Goal: Information Seeking & Learning: Learn about a topic

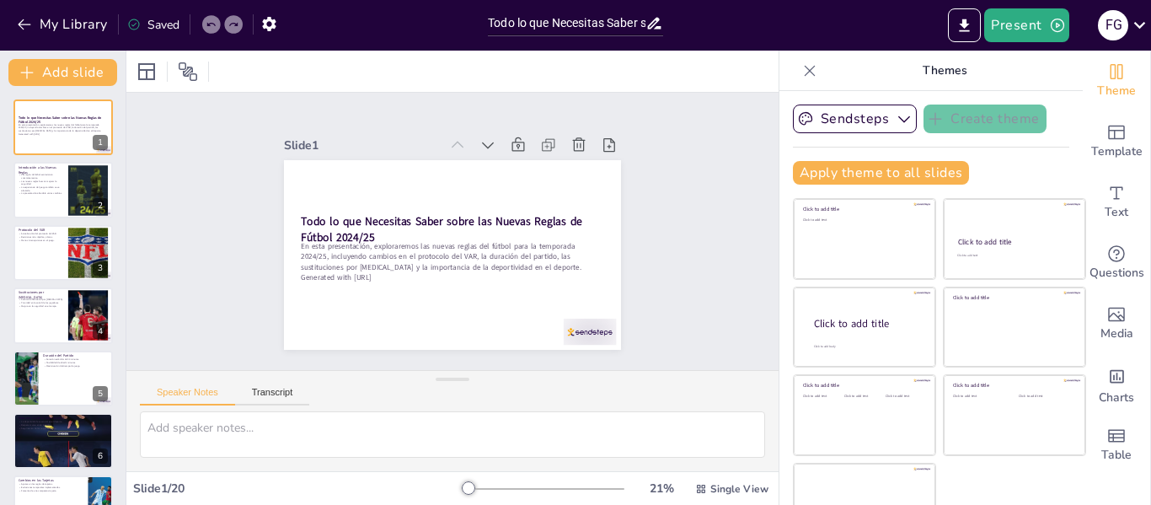
checkbox input "true"
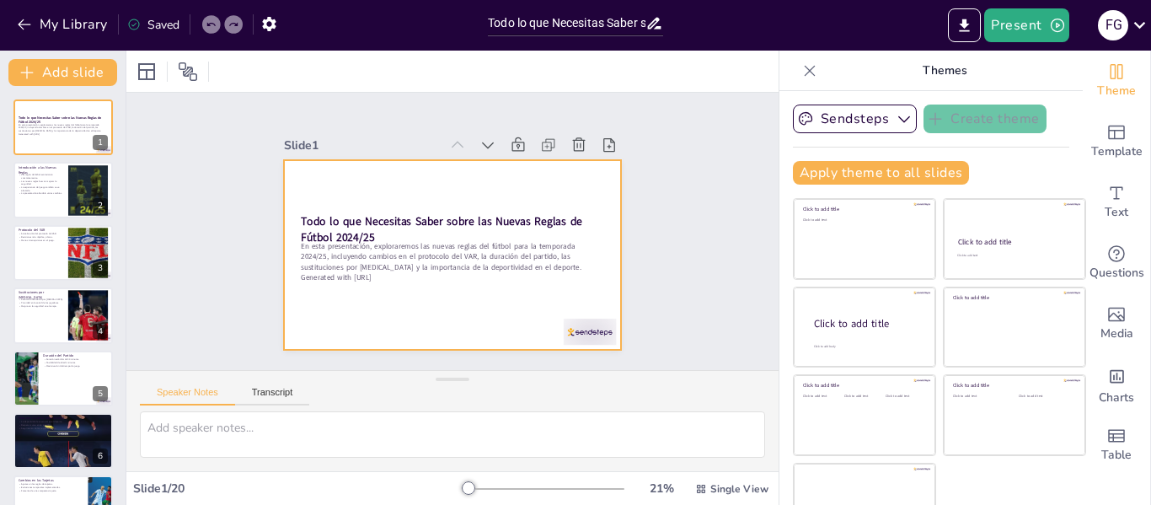
checkbox input "true"
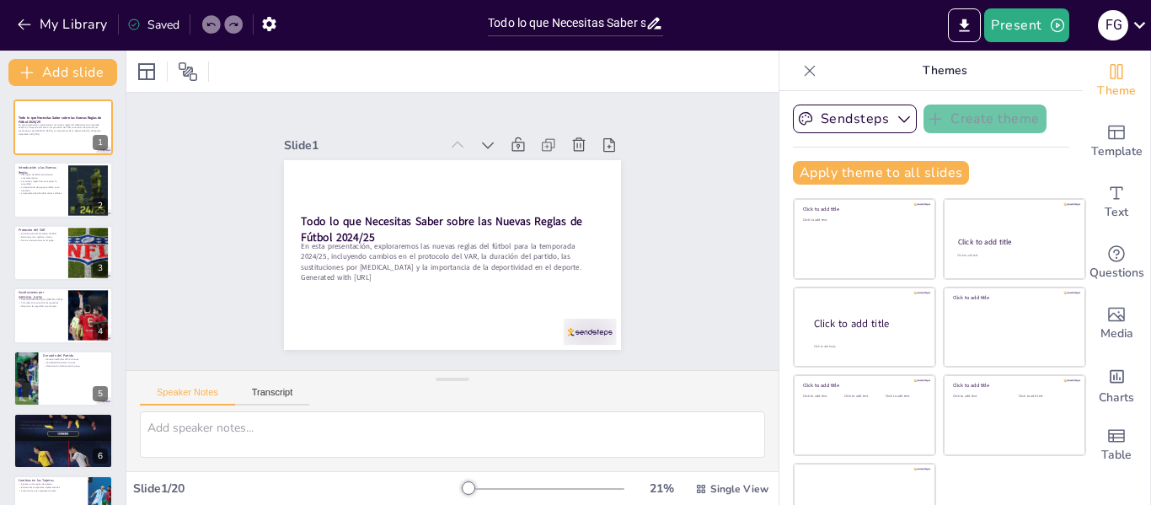
checkbox input "true"
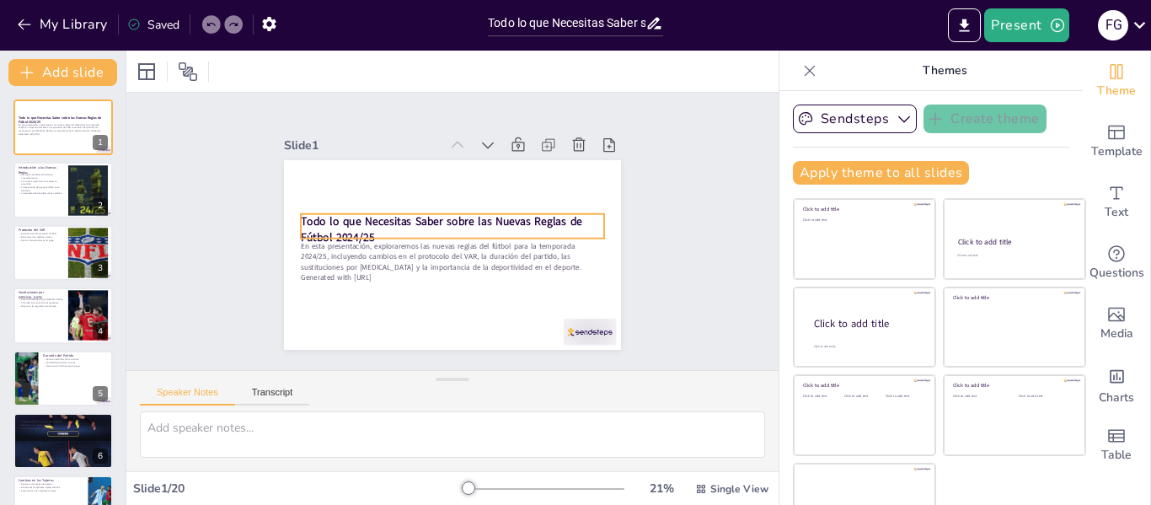
checkbox input "true"
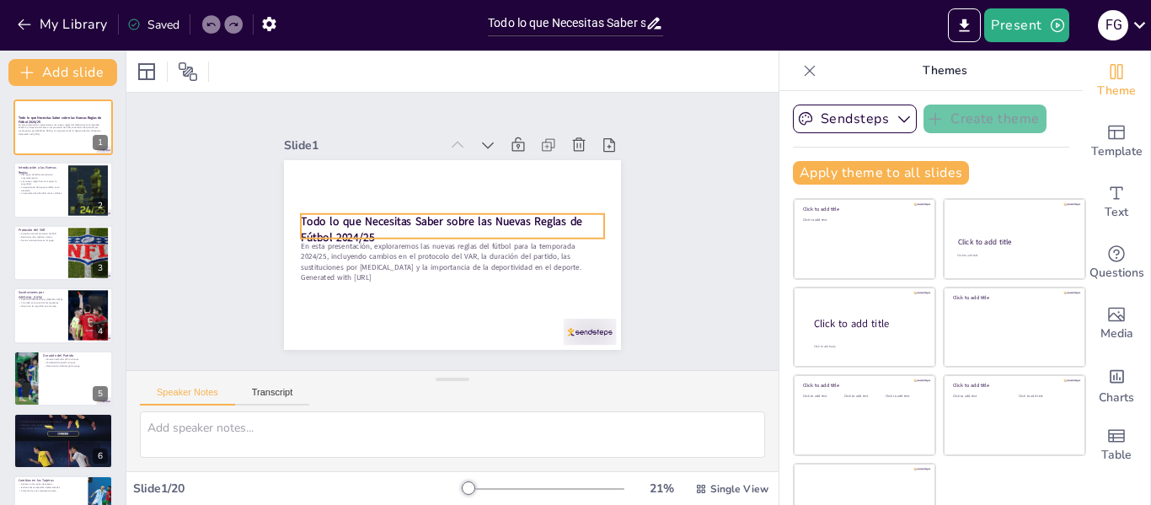
checkbox input "true"
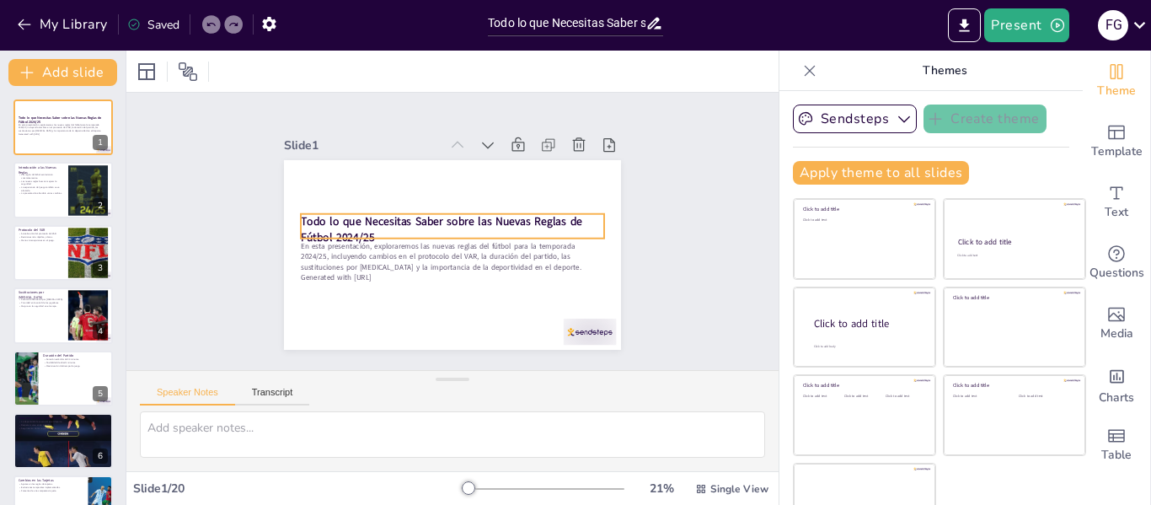
checkbox input "true"
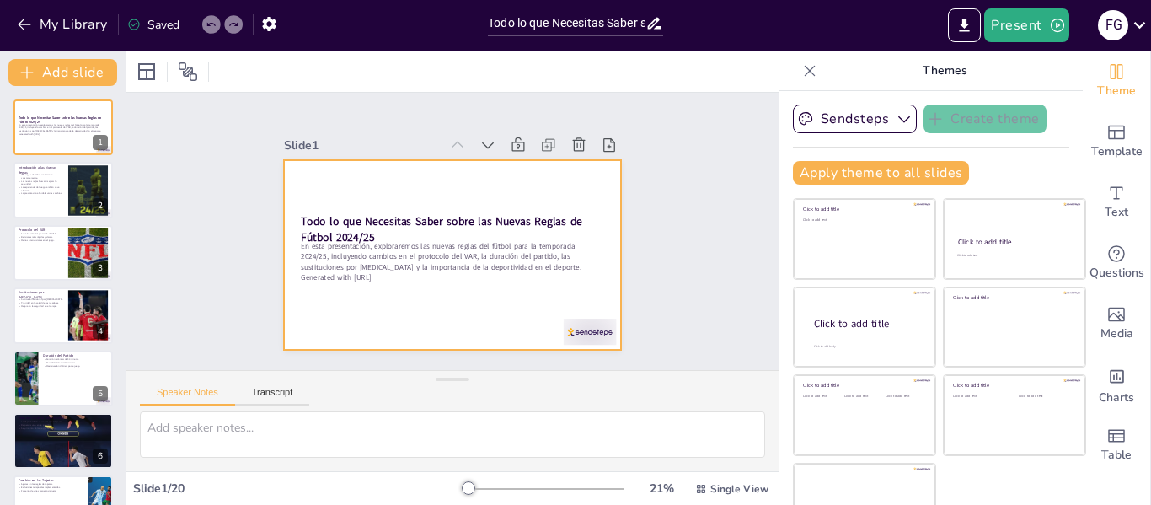
checkbox input "true"
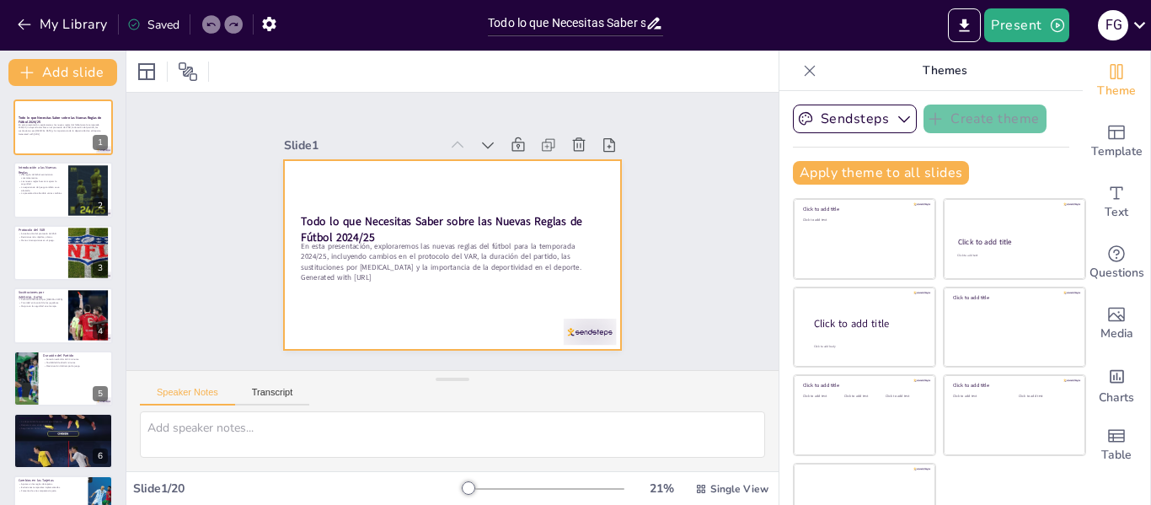
checkbox input "true"
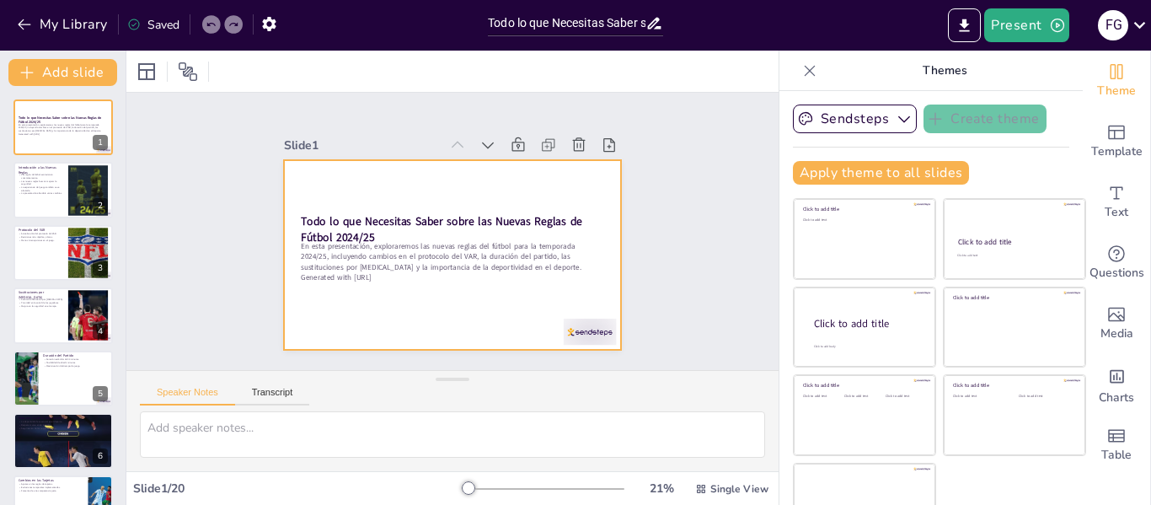
checkbox input "true"
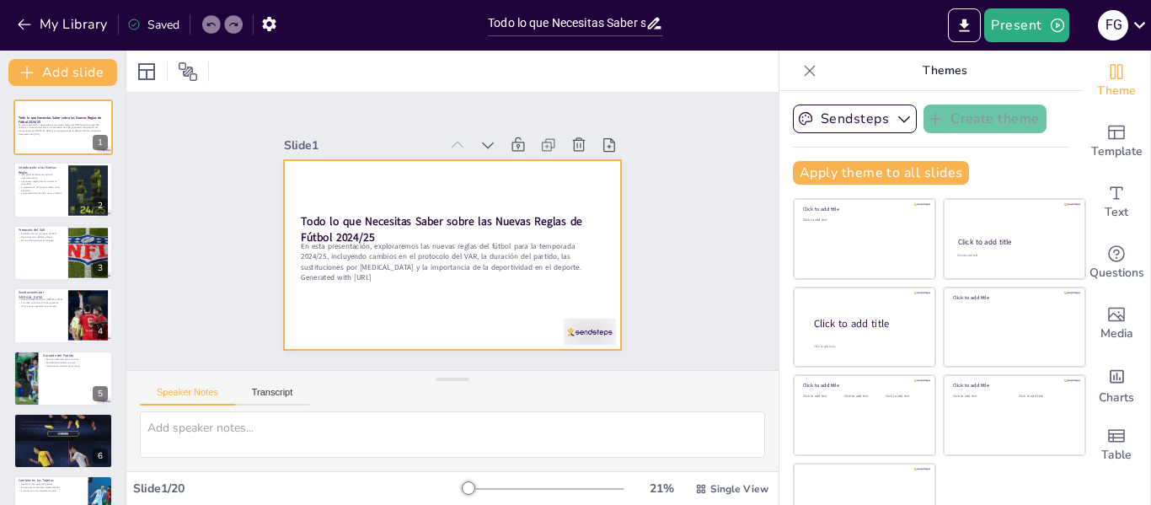
checkbox input "true"
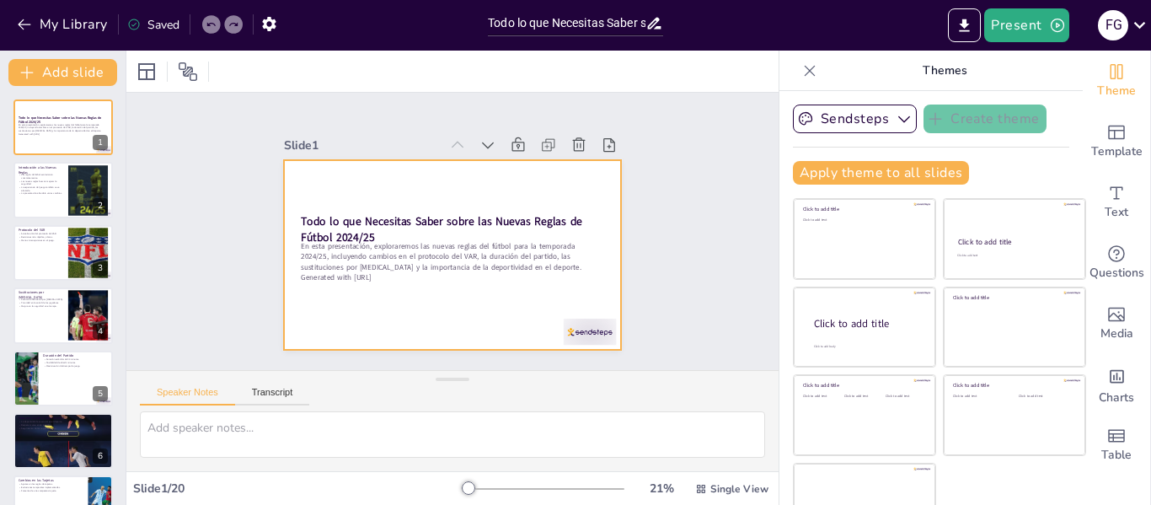
checkbox input "true"
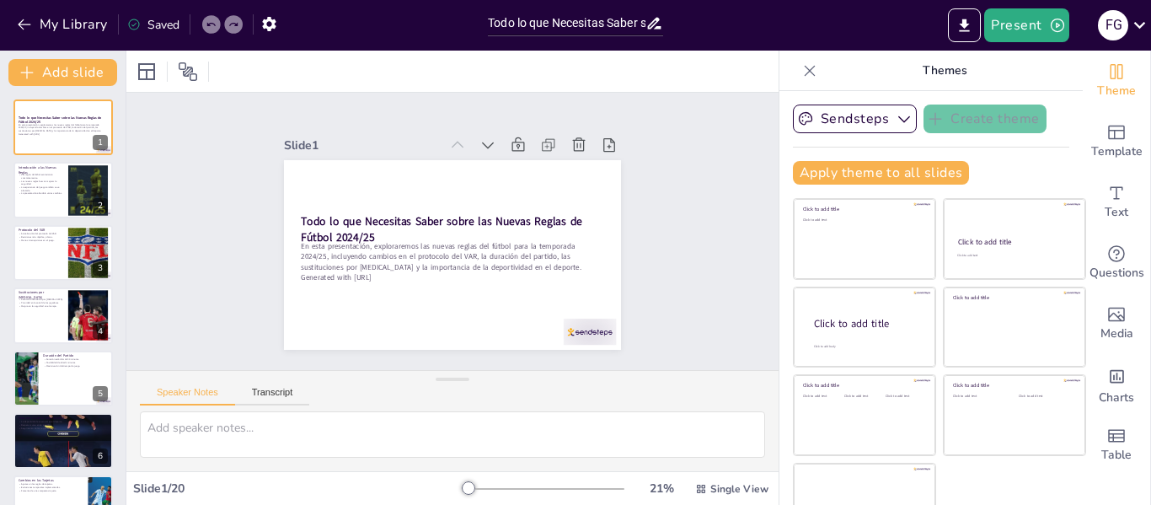
checkbox input "true"
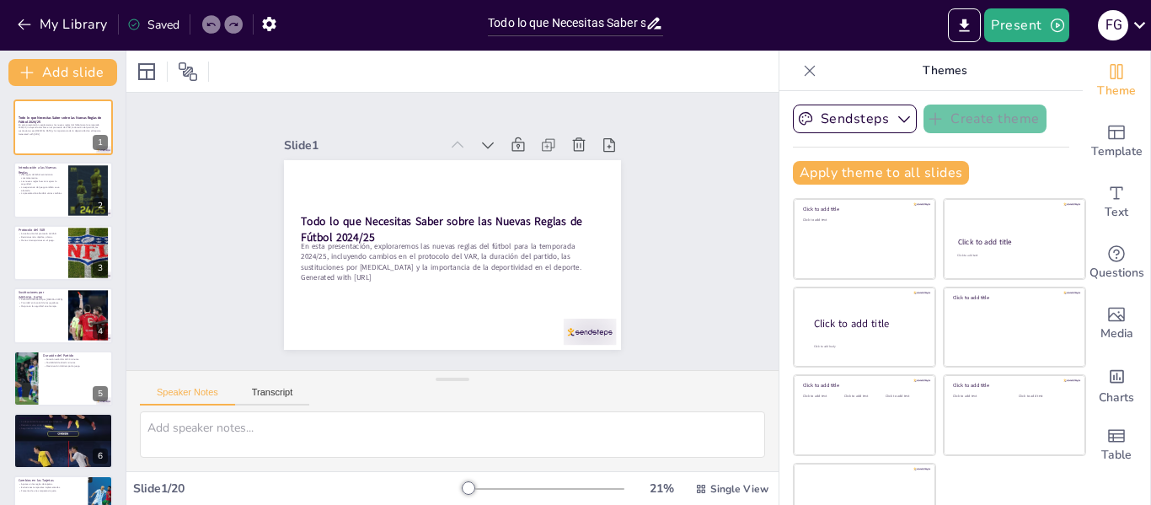
checkbox input "true"
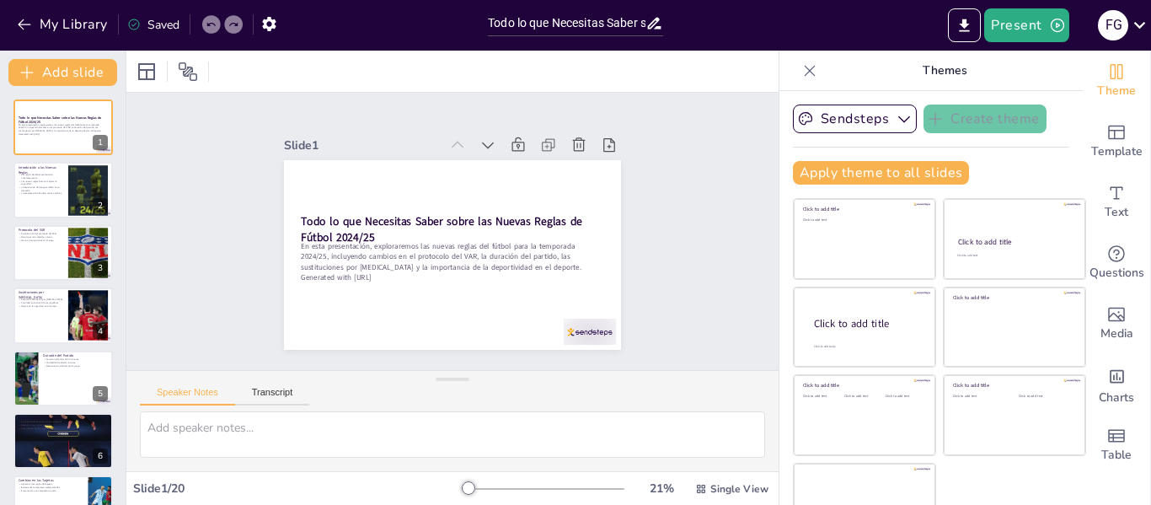
checkbox input "true"
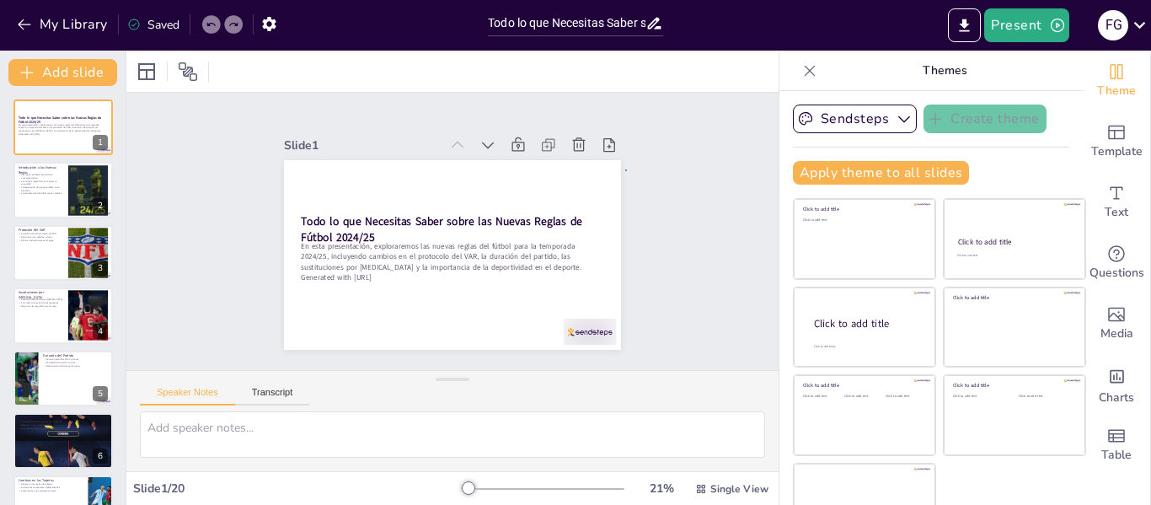
checkbox input "true"
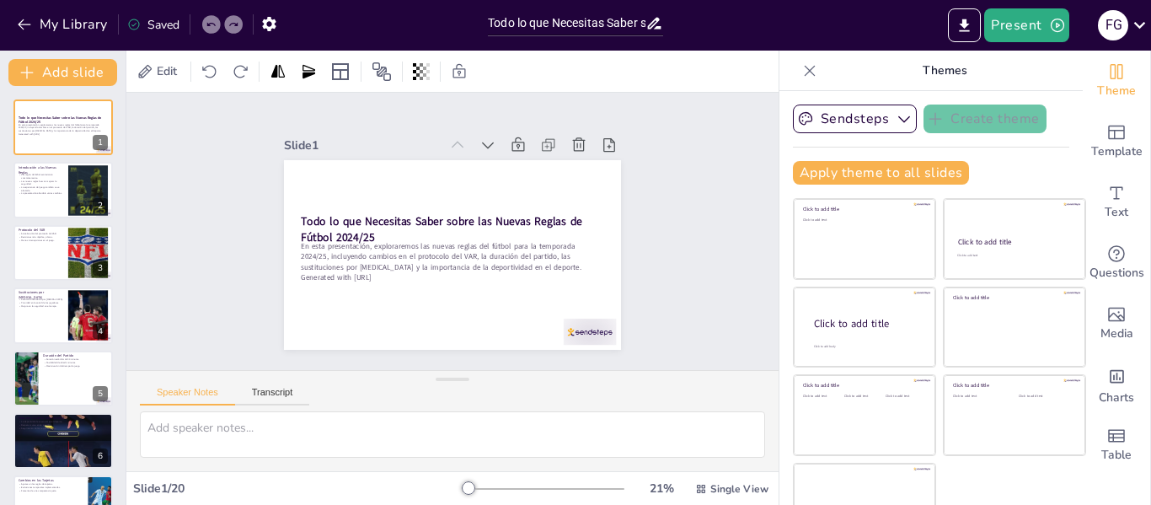
checkbox input "true"
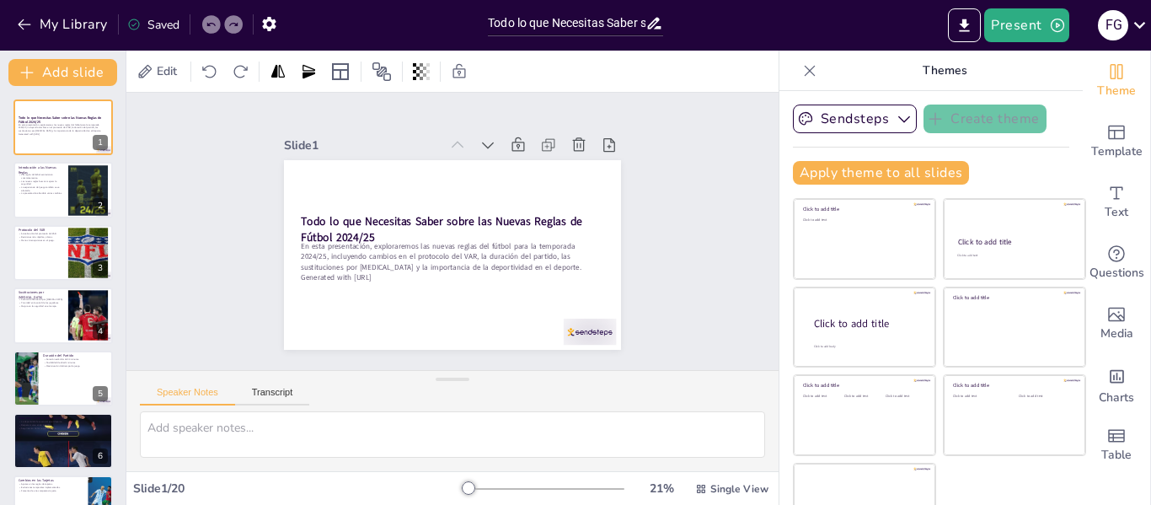
checkbox input "true"
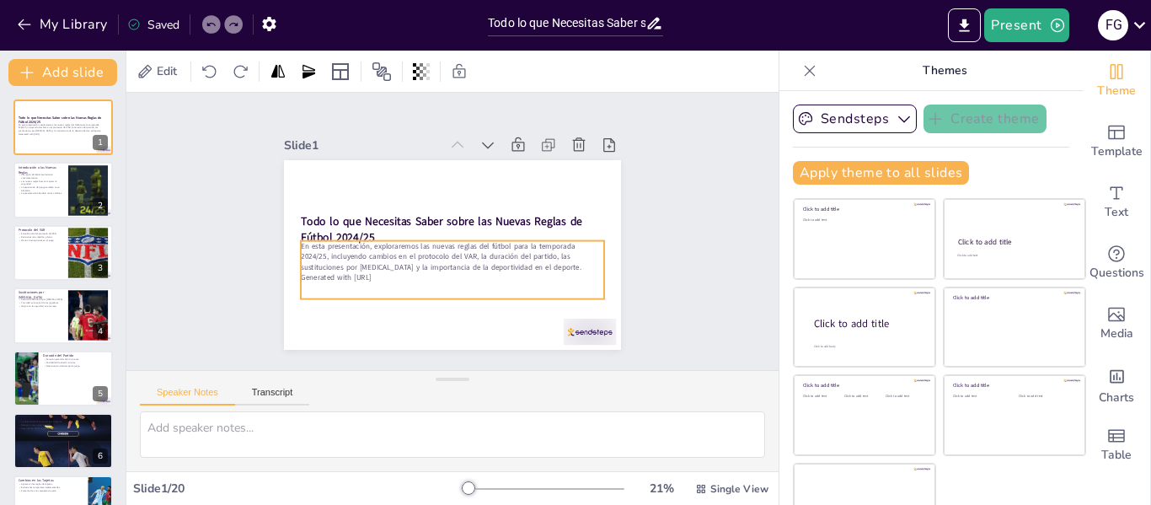
checkbox input "true"
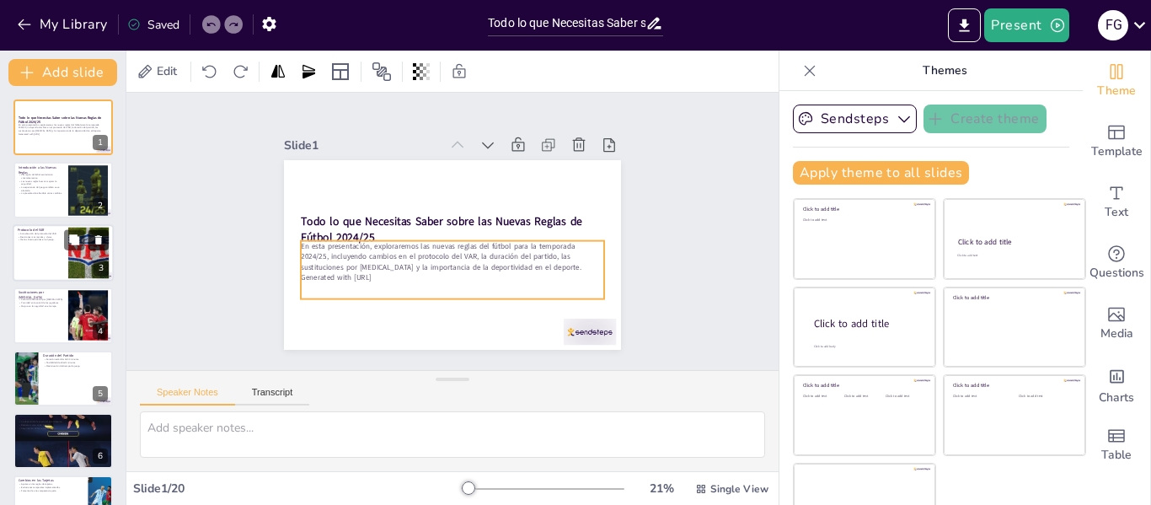
checkbox input "true"
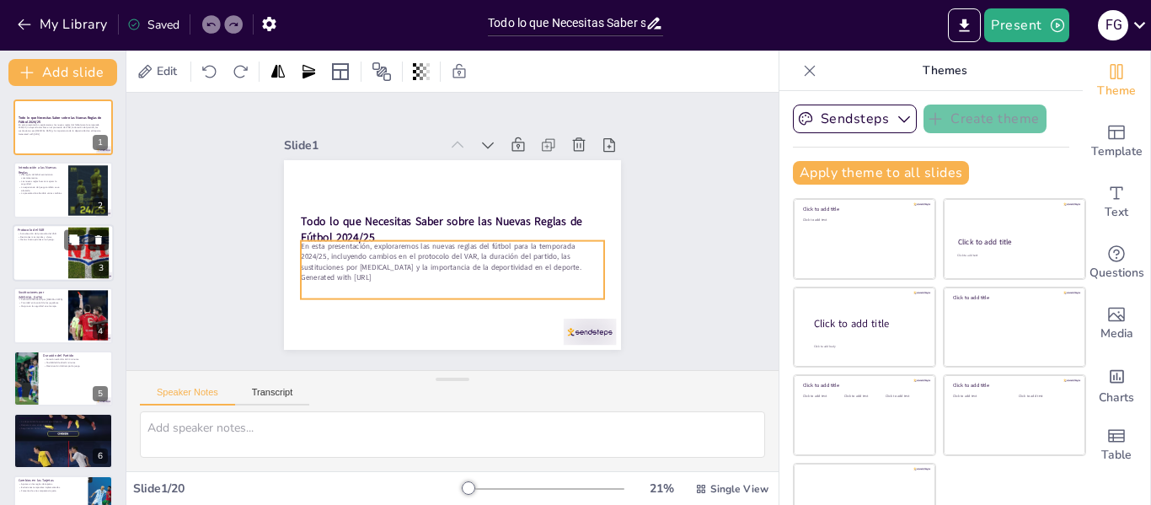
checkbox input "true"
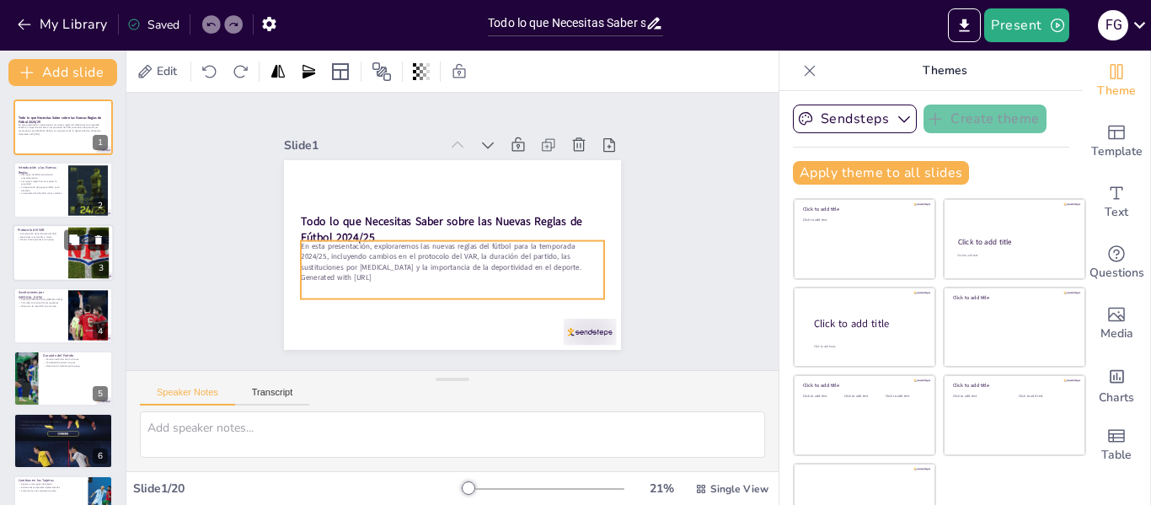
checkbox input "true"
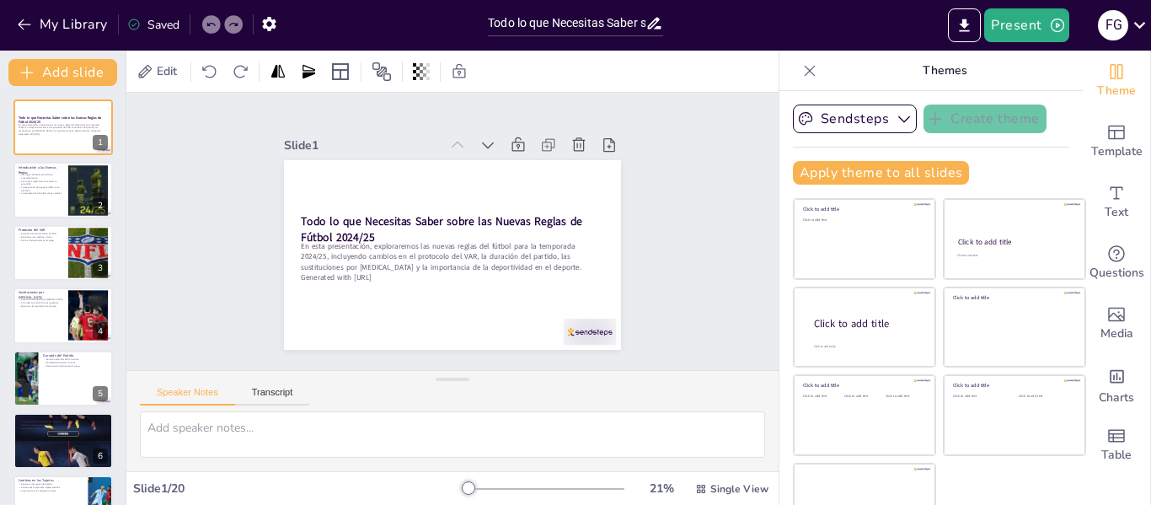
checkbox input "true"
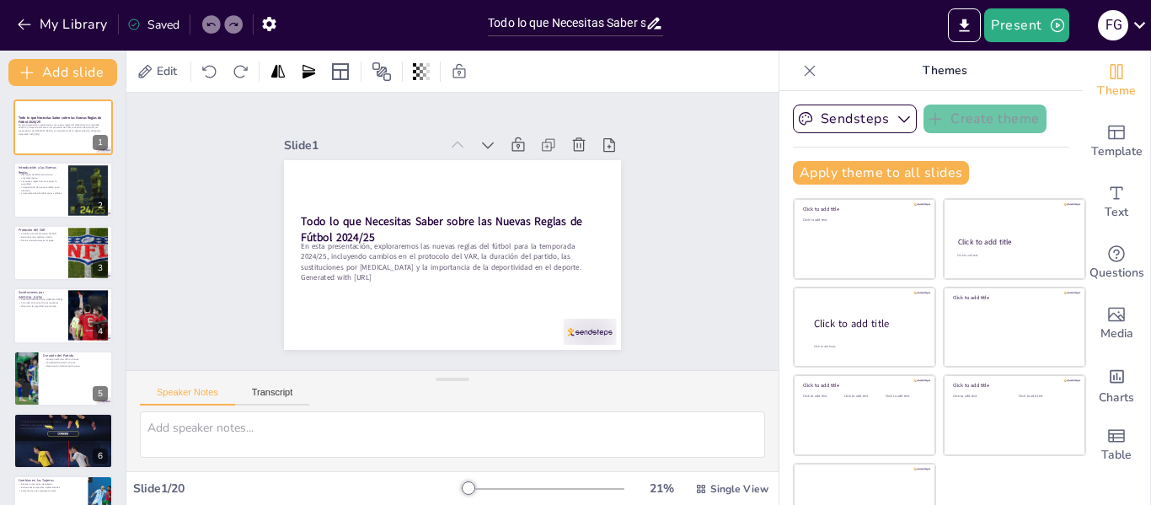
checkbox input "true"
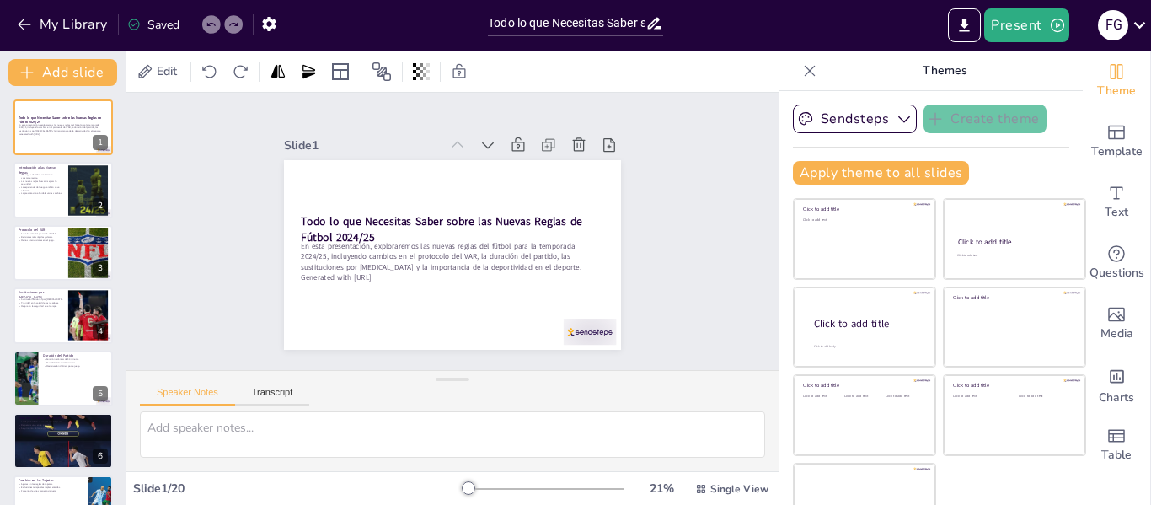
checkbox input "true"
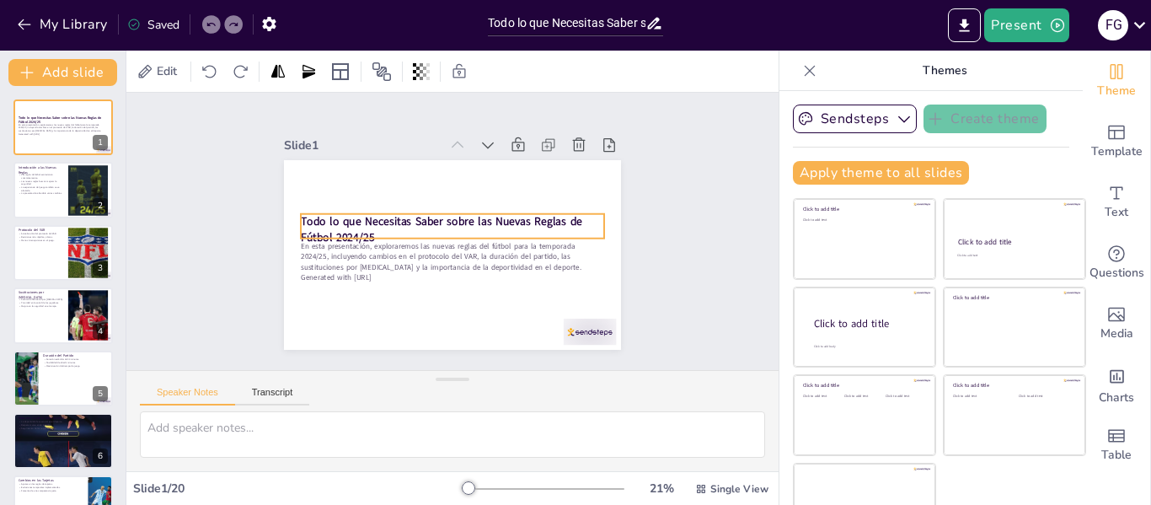
checkbox input "true"
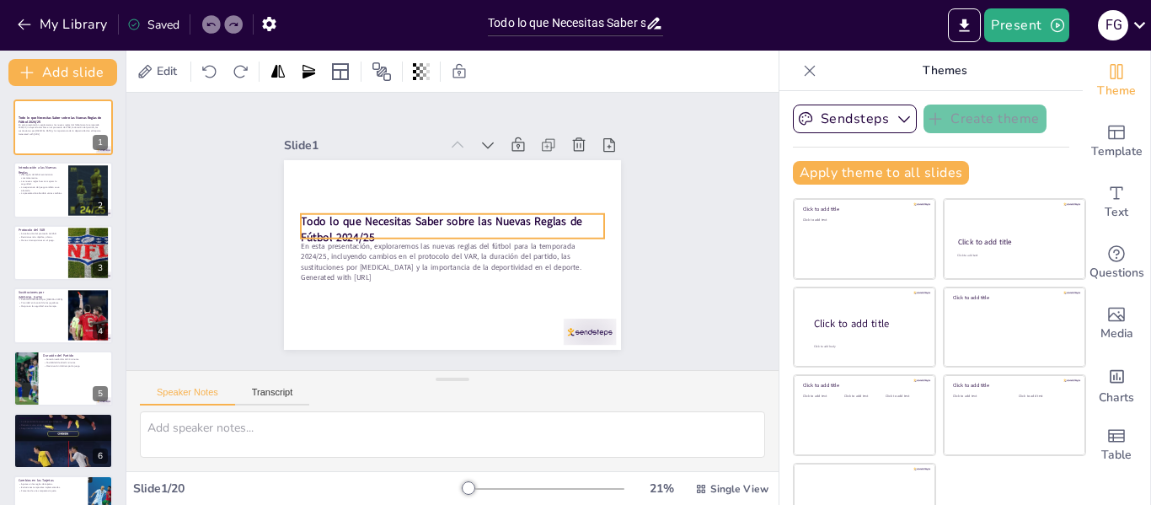
checkbox input "true"
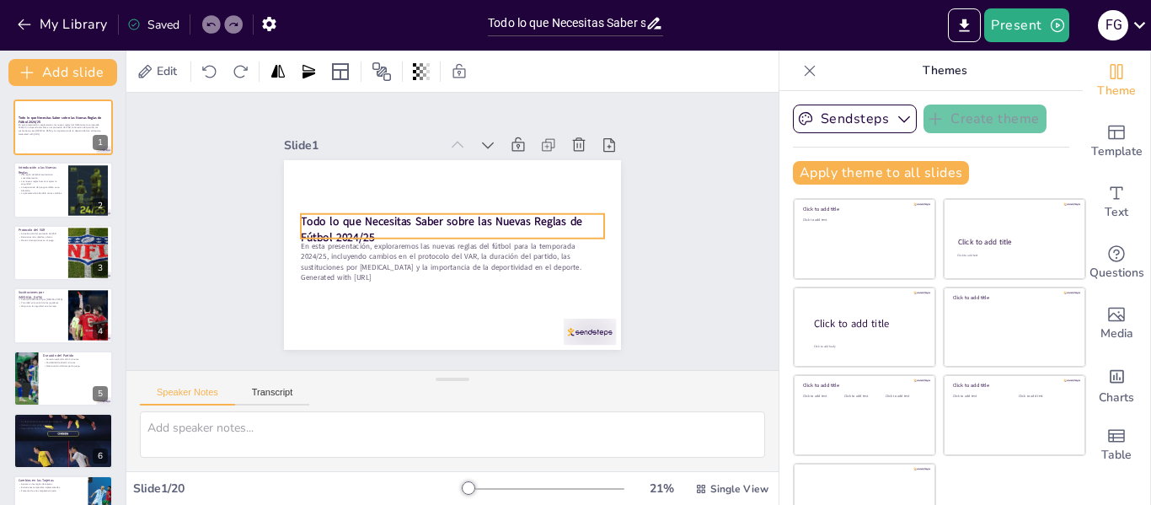
checkbox input "true"
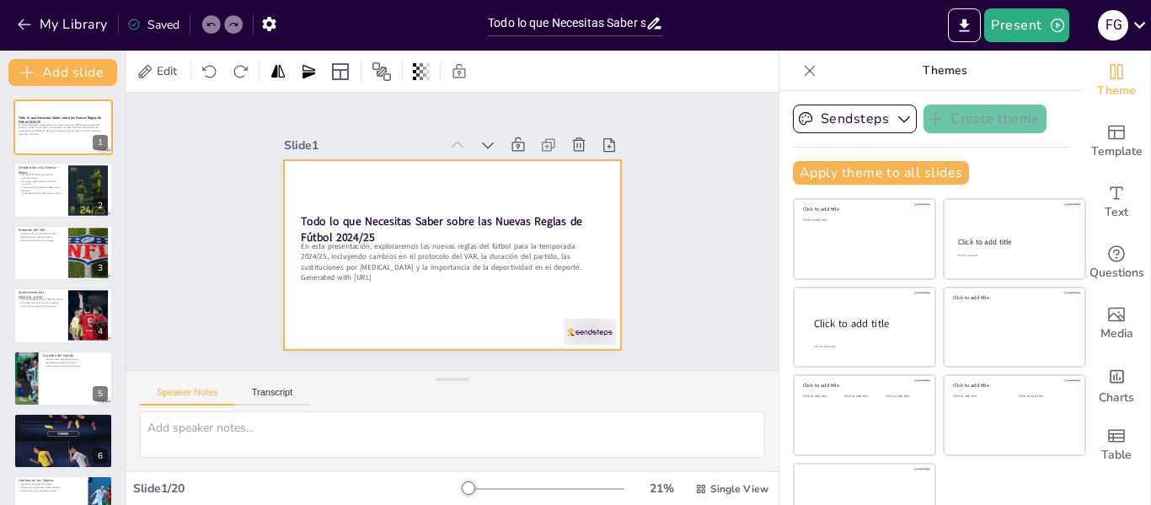
checkbox input "true"
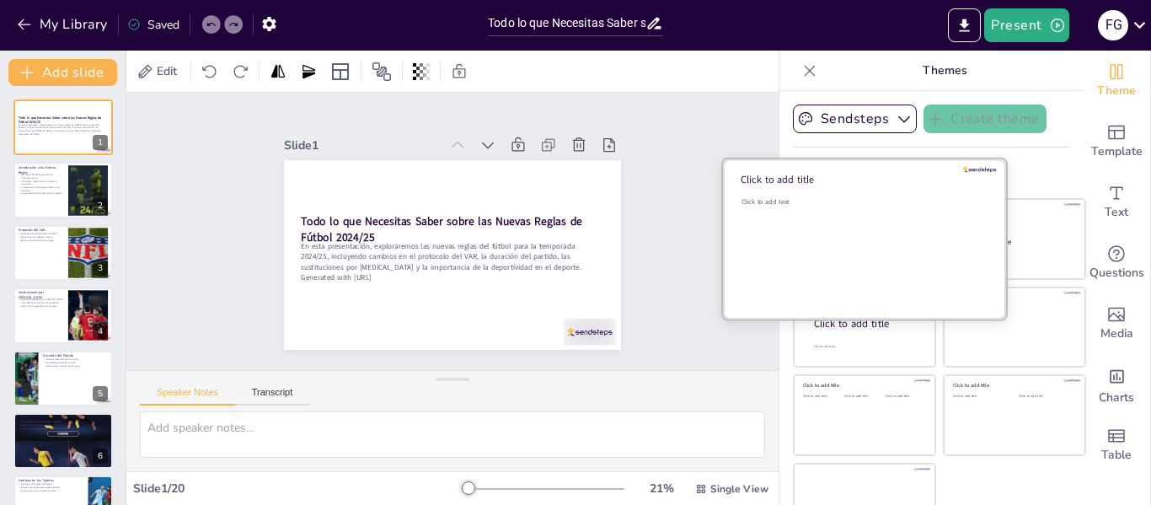
checkbox input "true"
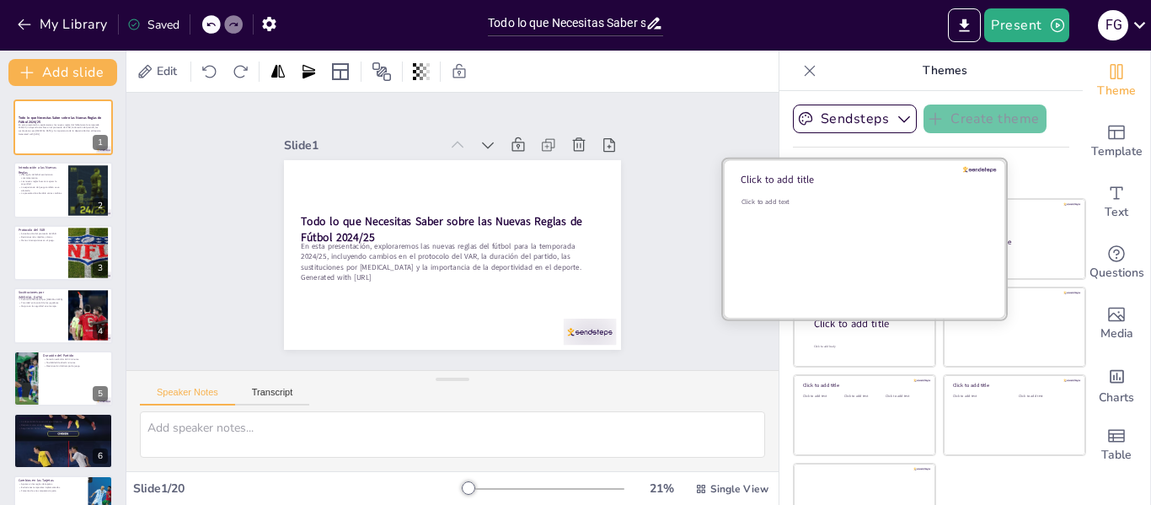
checkbox input "true"
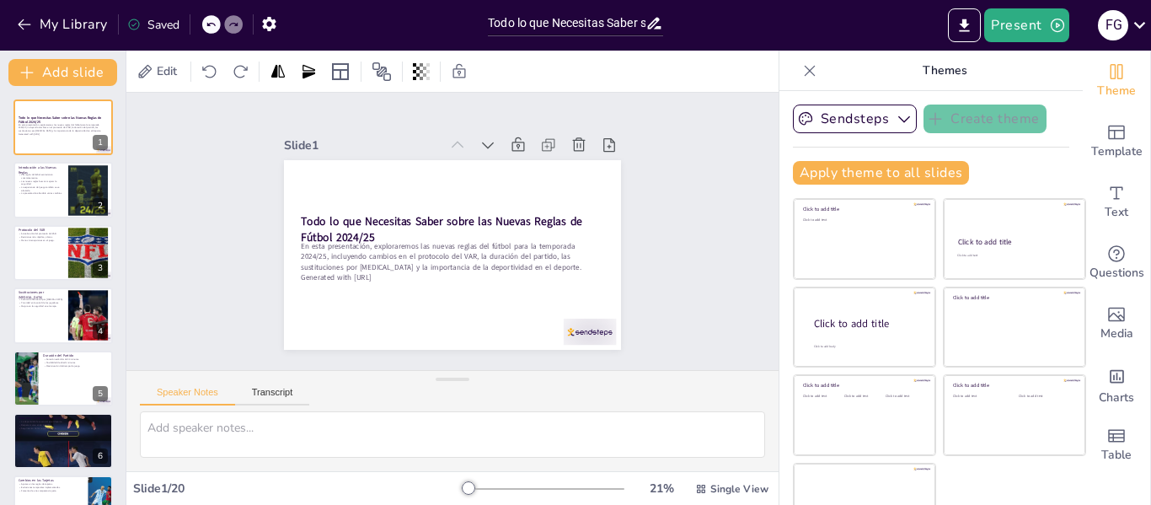
checkbox input "true"
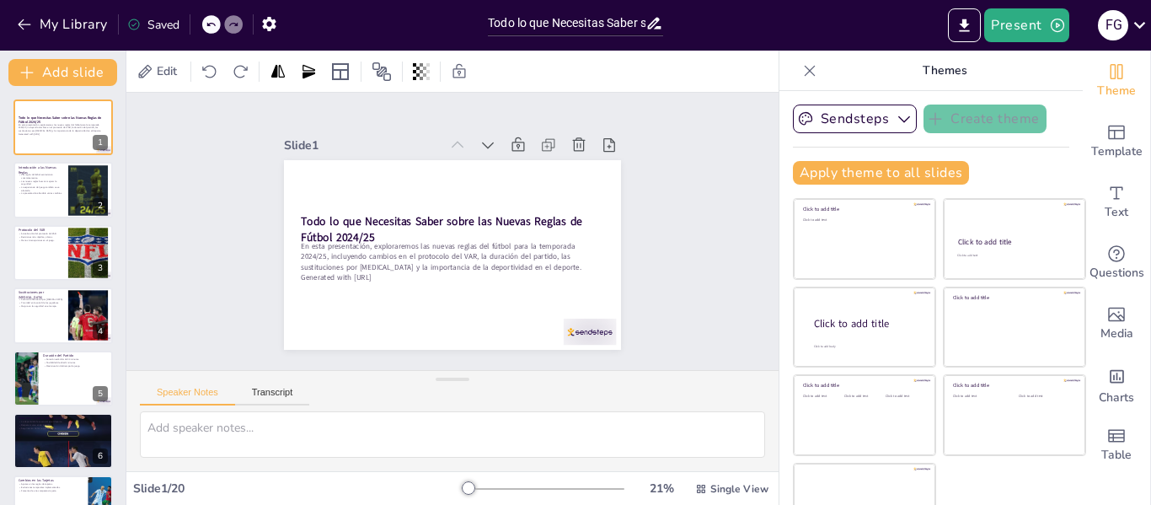
checkbox input "true"
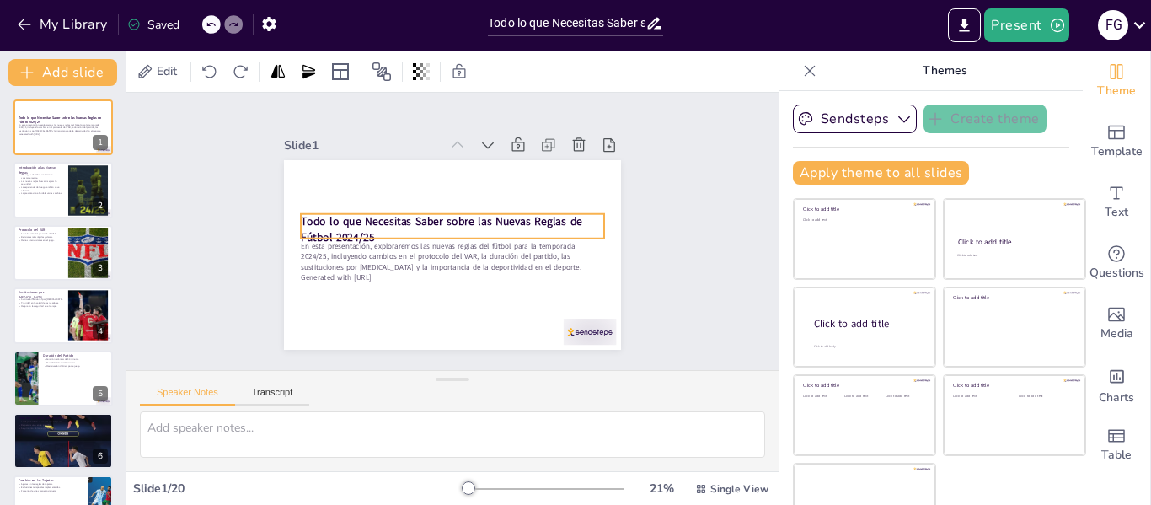
checkbox input "true"
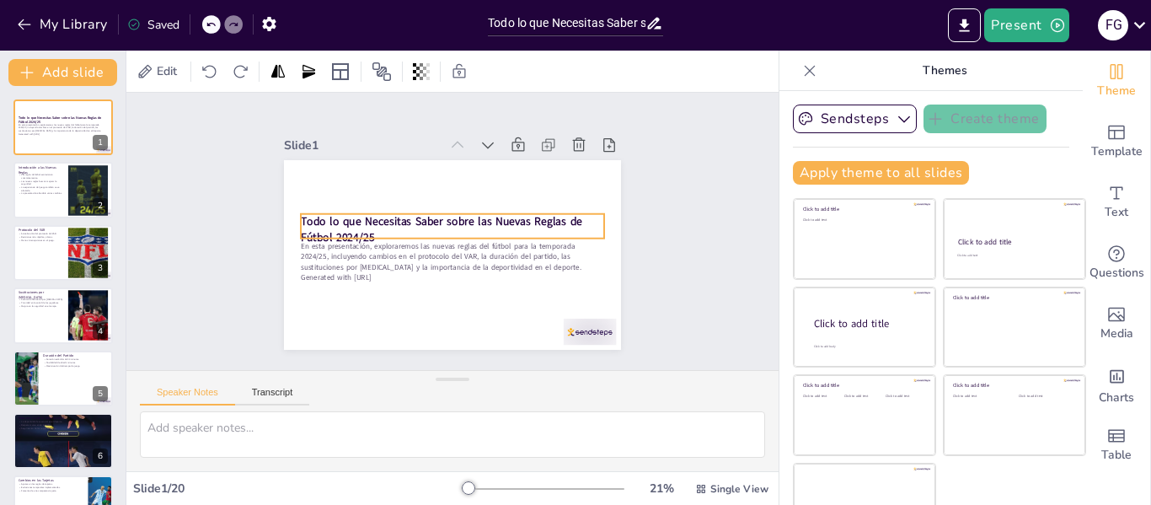
checkbox input "true"
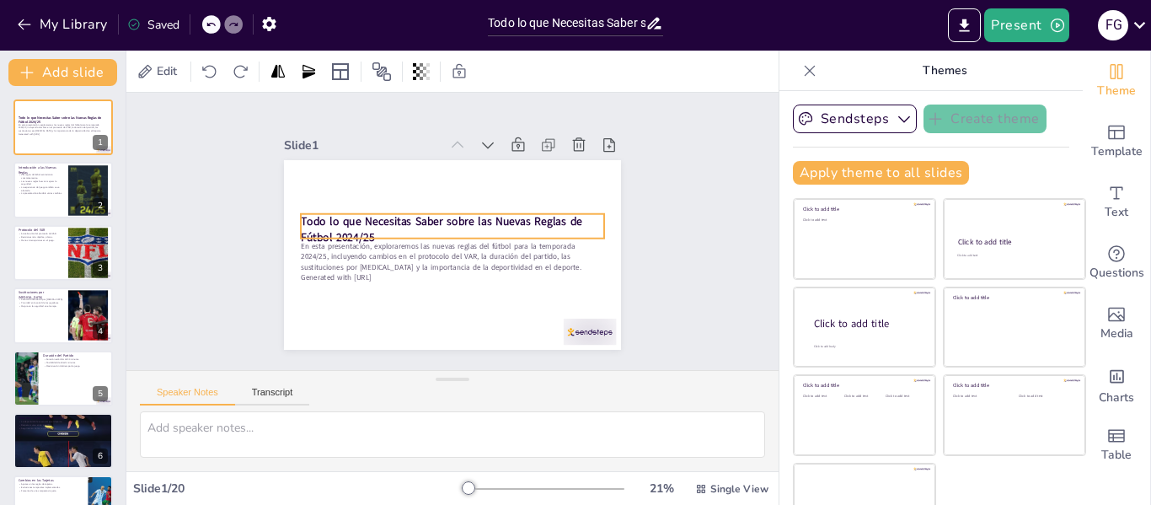
checkbox input "true"
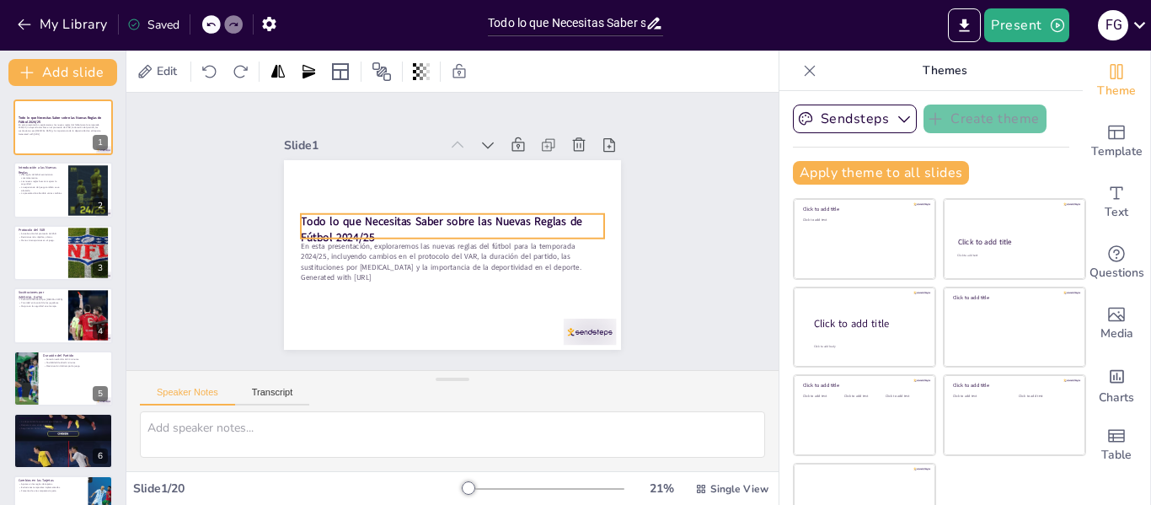
checkbox input "true"
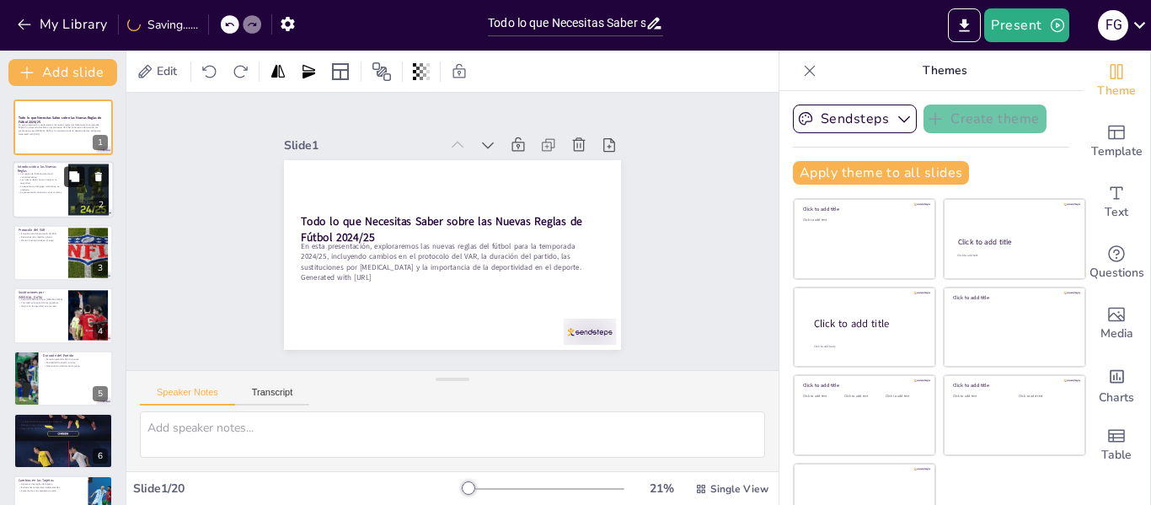
checkbox input "true"
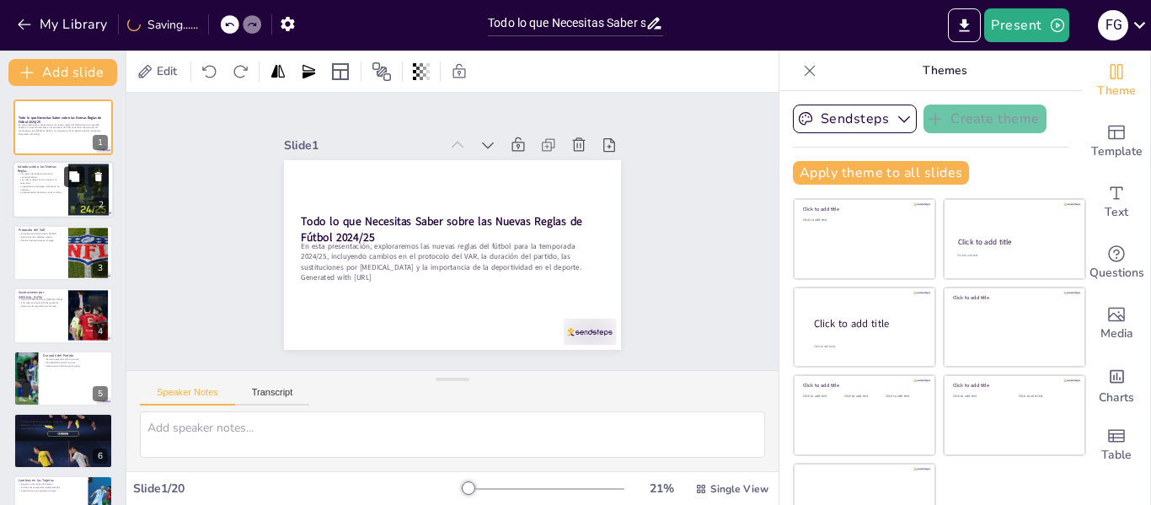
checkbox input "true"
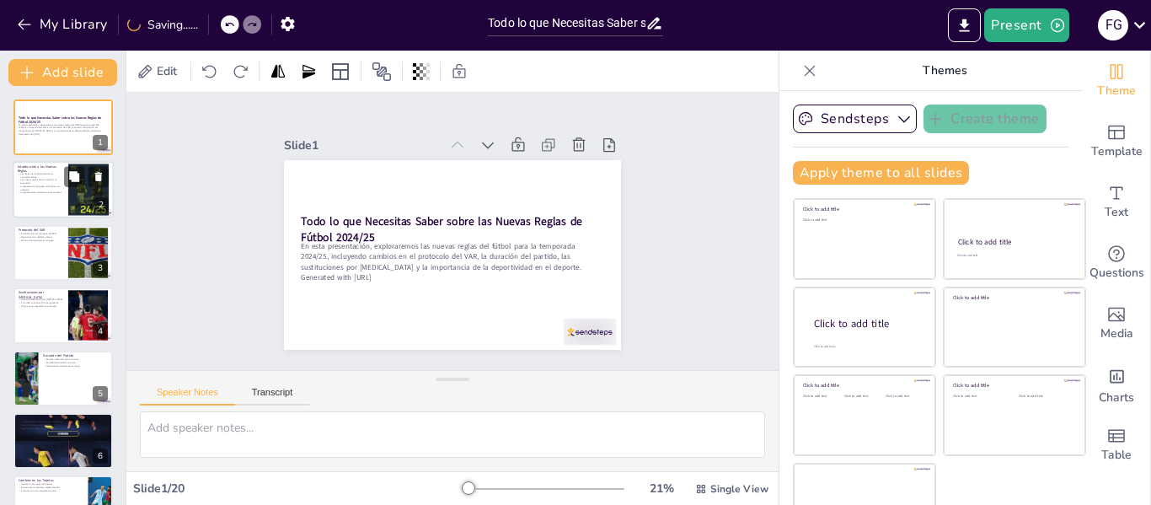
checkbox input "true"
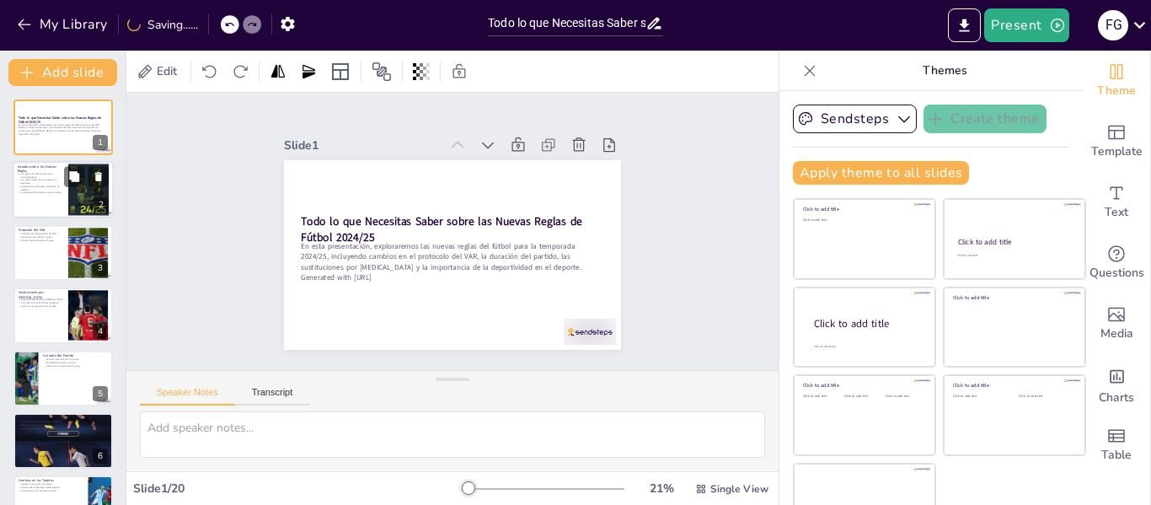
click at [79, 203] on div at bounding box center [88, 190] width 40 height 54
checkbox input "true"
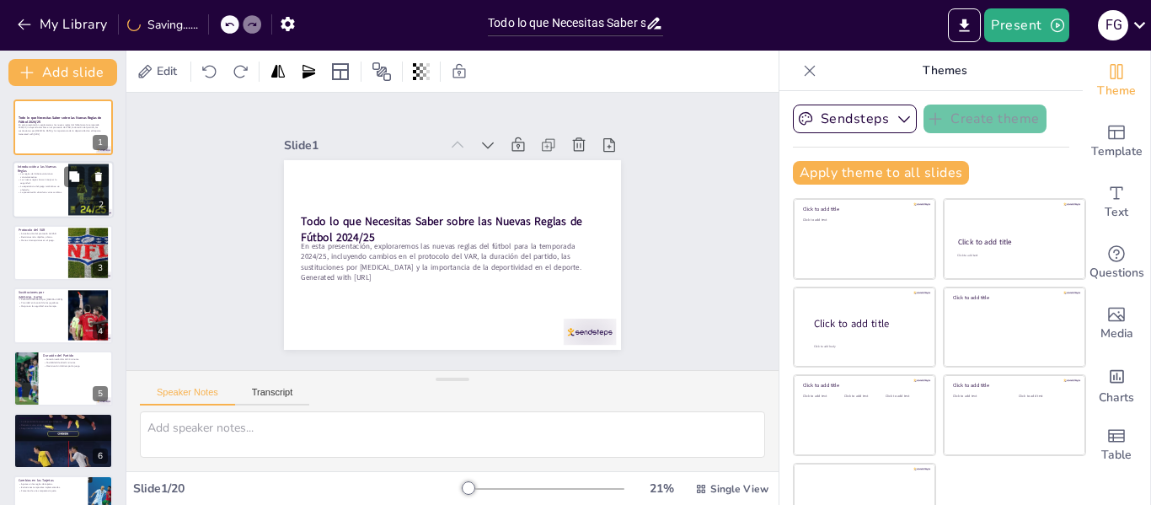
checkbox input "true"
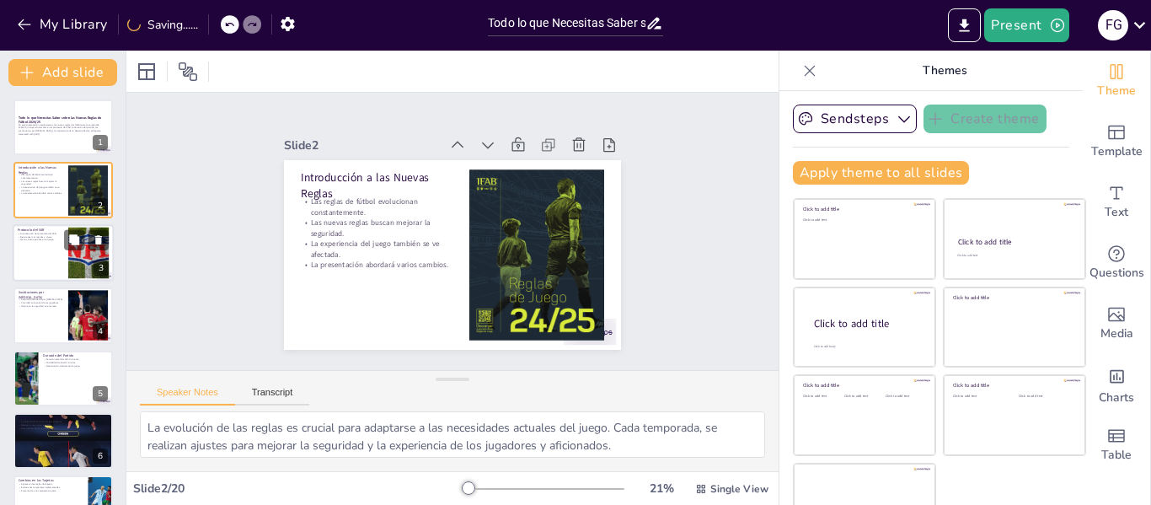
click at [65, 250] on div at bounding box center [63, 252] width 101 height 57
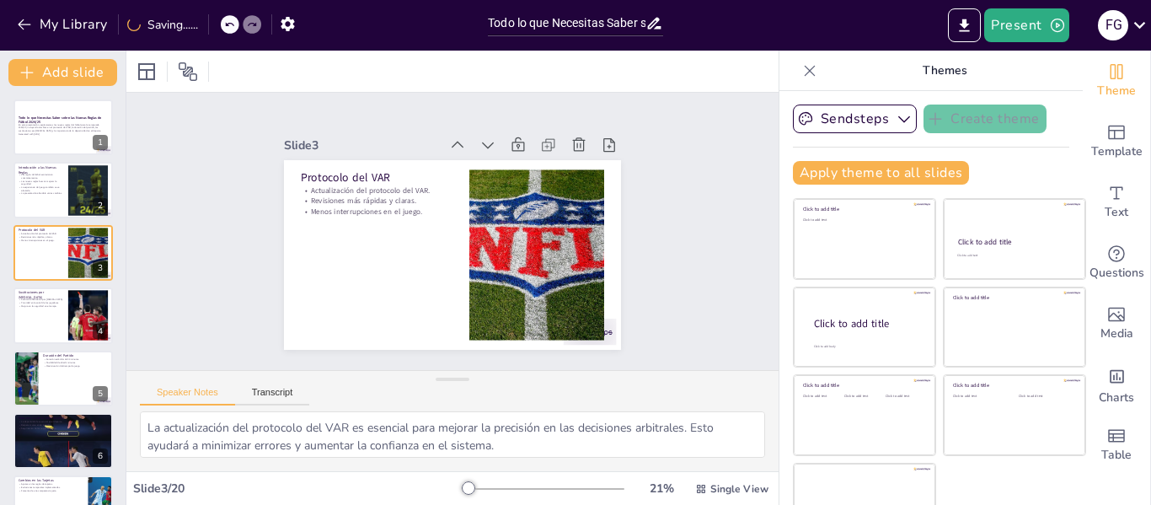
click at [75, 327] on div at bounding box center [89, 315] width 98 height 51
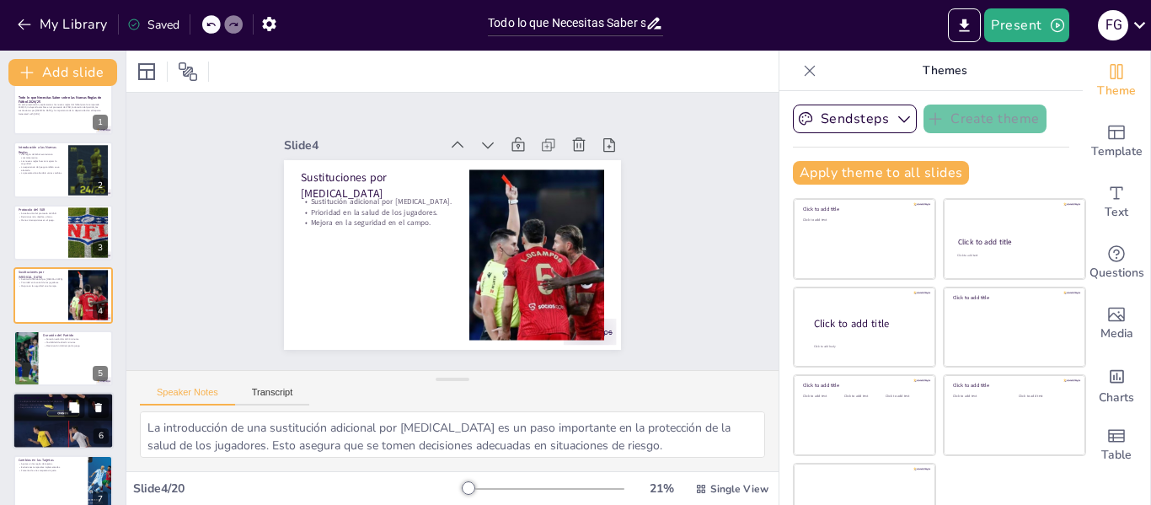
click at [48, 396] on p "Importancia de la Deportividad" at bounding box center [63, 397] width 91 height 5
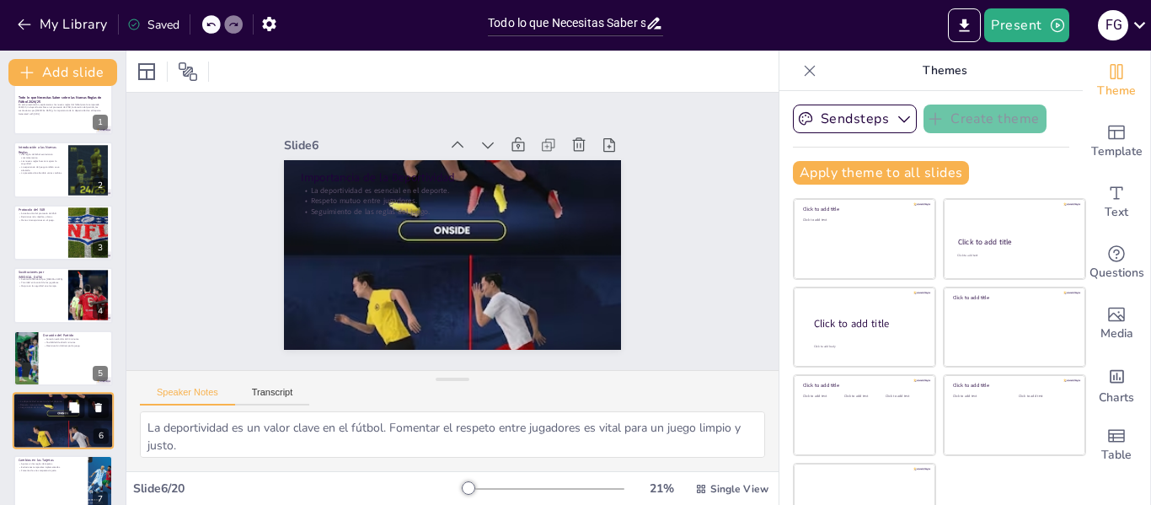
scroll to position [146, 0]
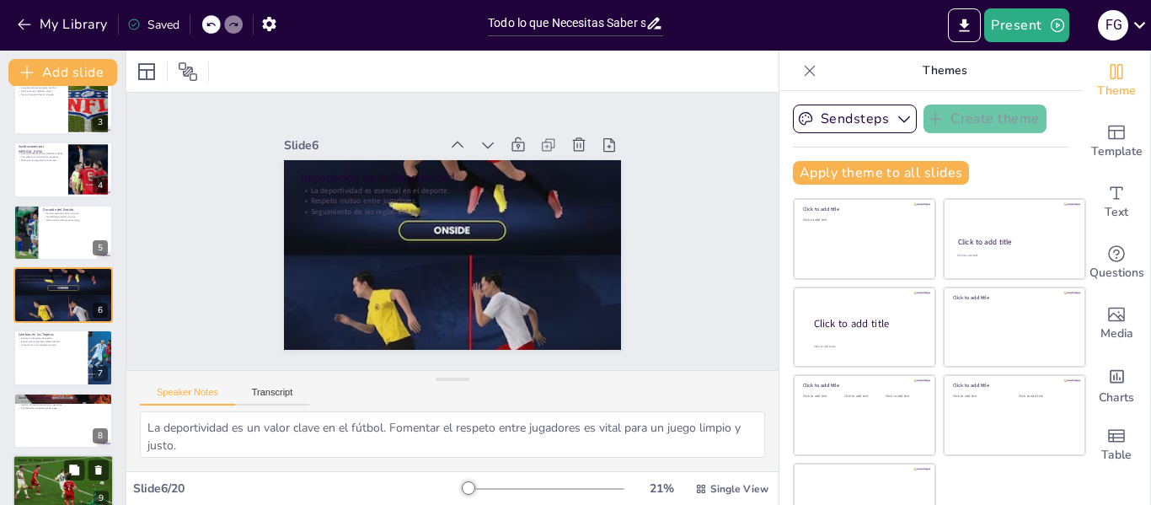
click at [56, 476] on div at bounding box center [64, 482] width 102 height 57
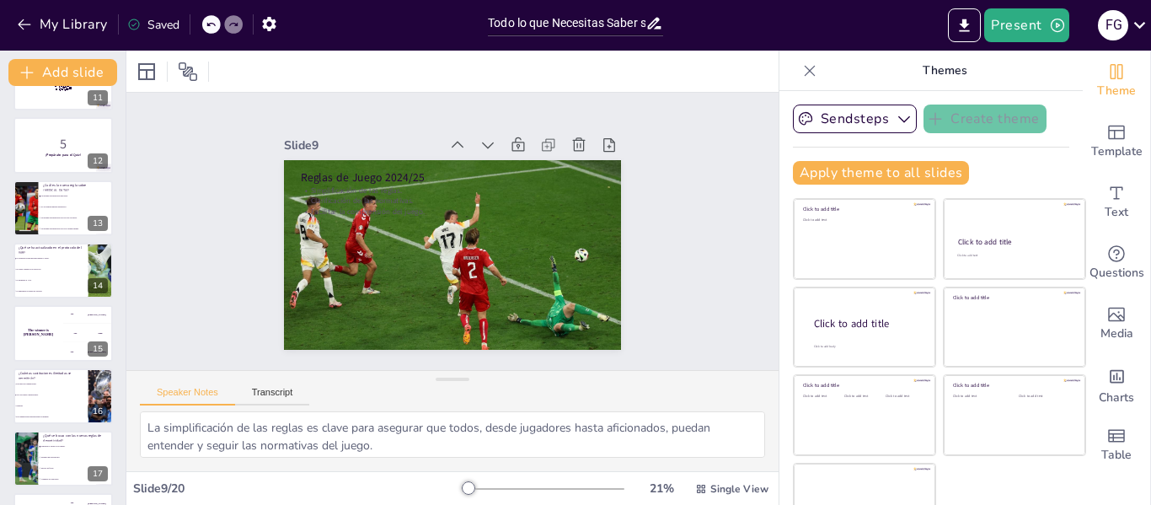
scroll to position [855, 0]
